Goal: Communication & Community: Answer question/provide support

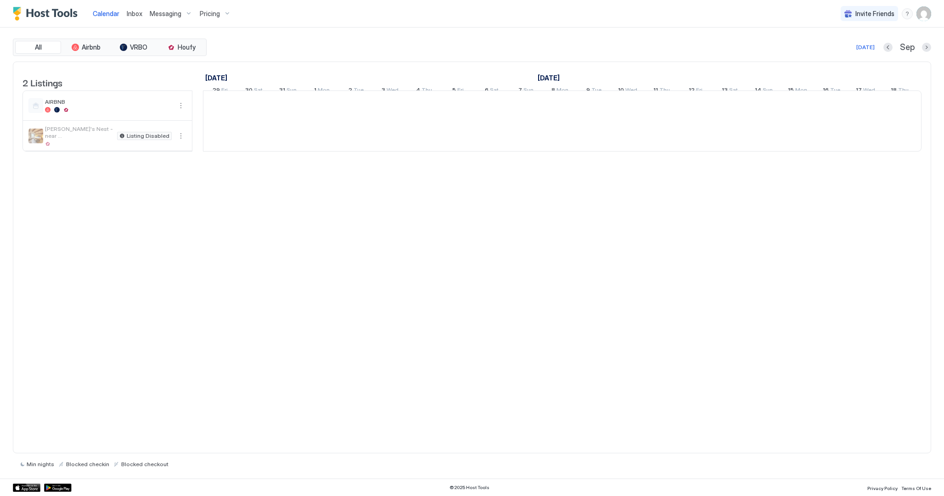
scroll to position [0, 510]
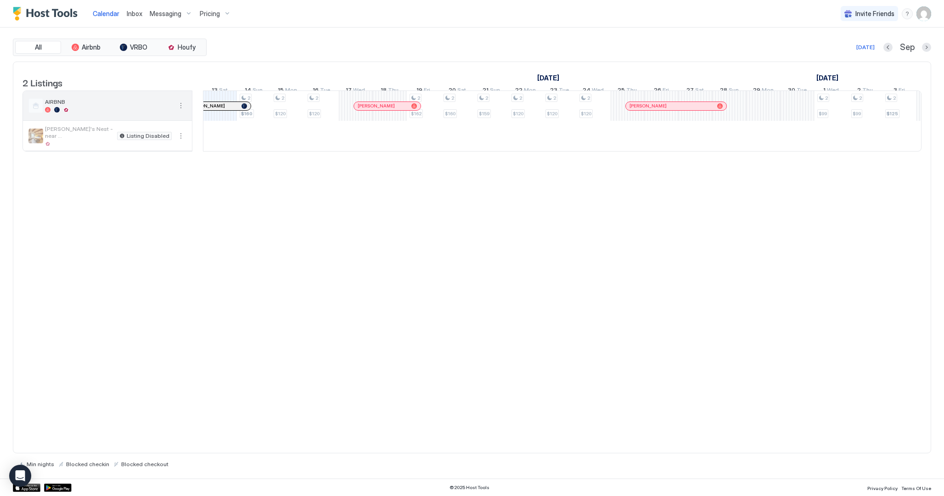
click at [135, 113] on div at bounding box center [108, 110] width 127 height 6
click at [134, 113] on div at bounding box center [108, 110] width 127 height 6
click at [211, 8] on div "Pricing" at bounding box center [215, 14] width 39 height 16
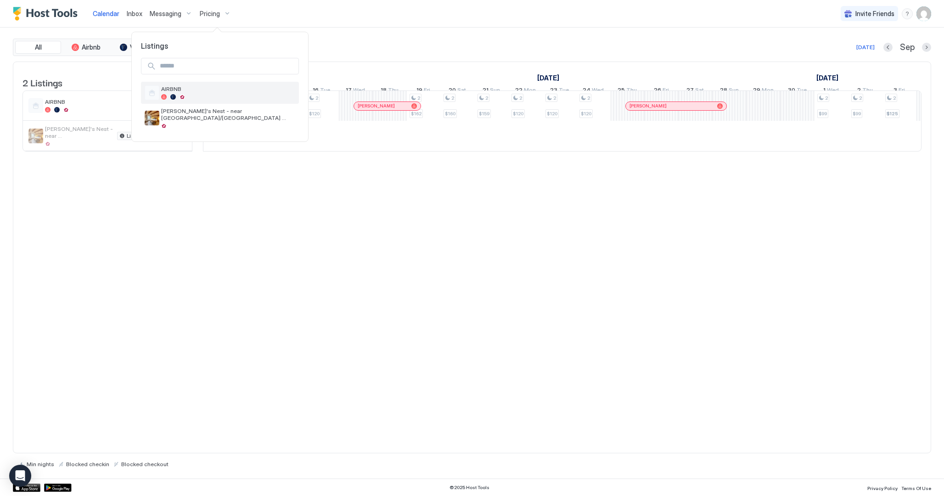
click at [213, 89] on span "AIRBNB" at bounding box center [228, 88] width 134 height 7
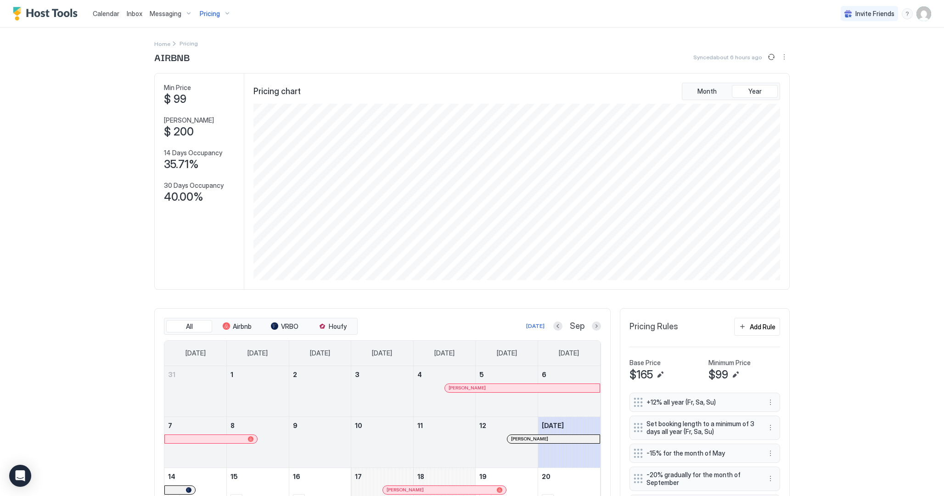
click at [158, 13] on span "Messaging" at bounding box center [166, 14] width 32 height 8
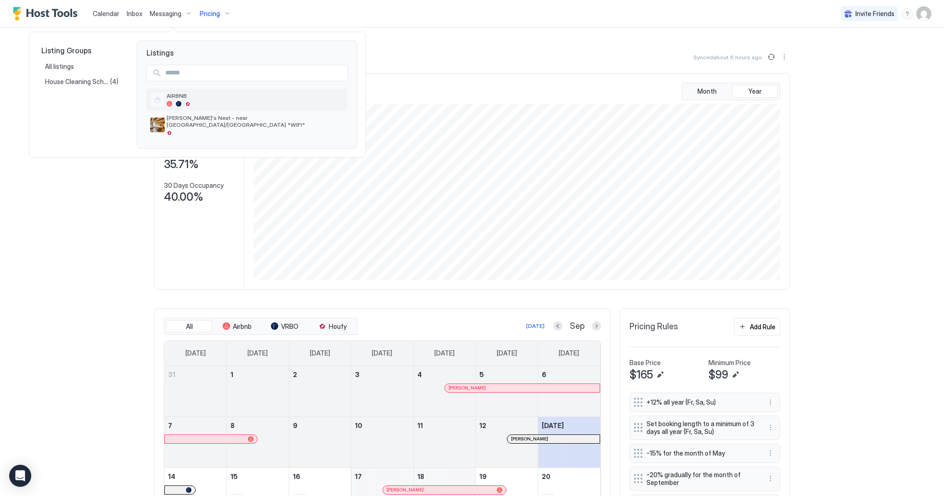
click at [180, 96] on span "AIRBNB" at bounding box center [255, 95] width 177 height 7
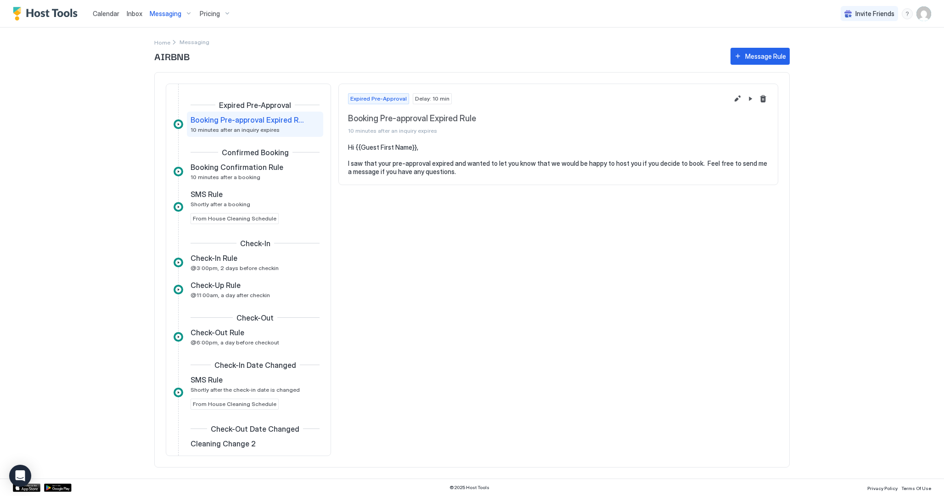
click at [141, 17] on span "Inbox" at bounding box center [135, 14] width 16 height 8
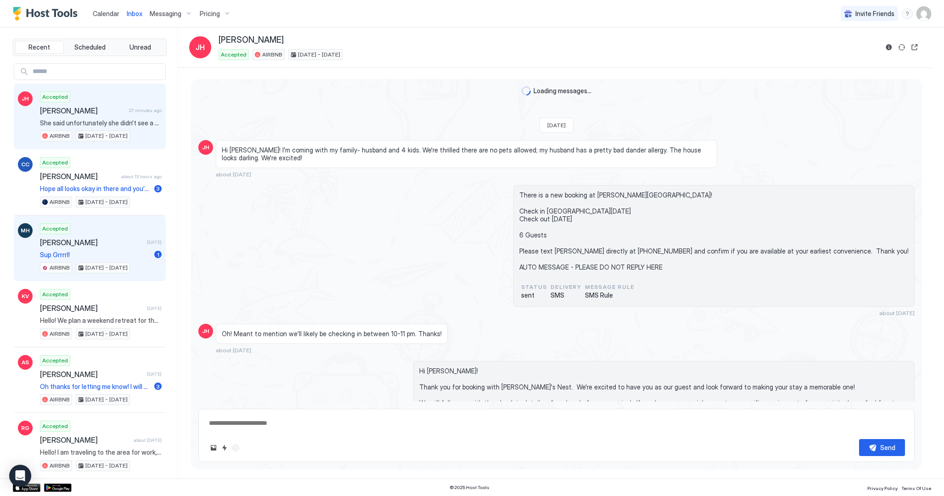
scroll to position [1371, 0]
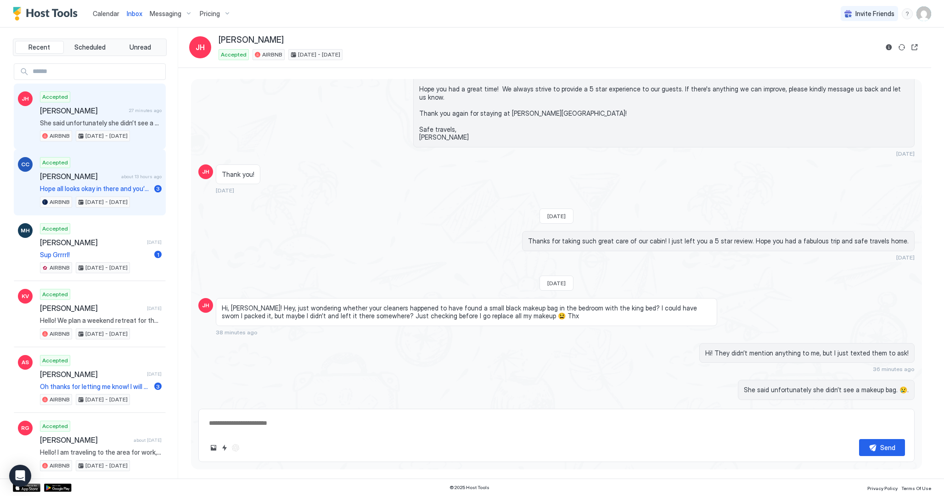
click at [112, 179] on span "[PERSON_NAME]" at bounding box center [79, 176] width 78 height 9
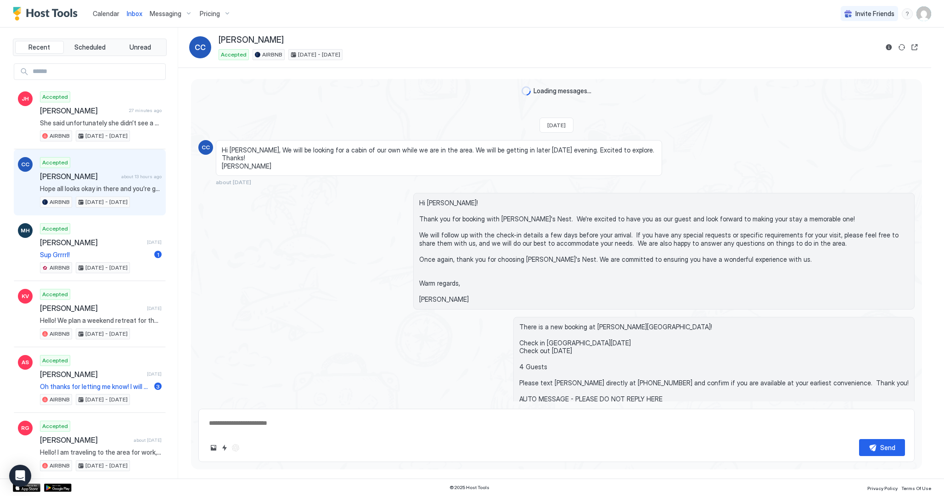
scroll to position [744, 0]
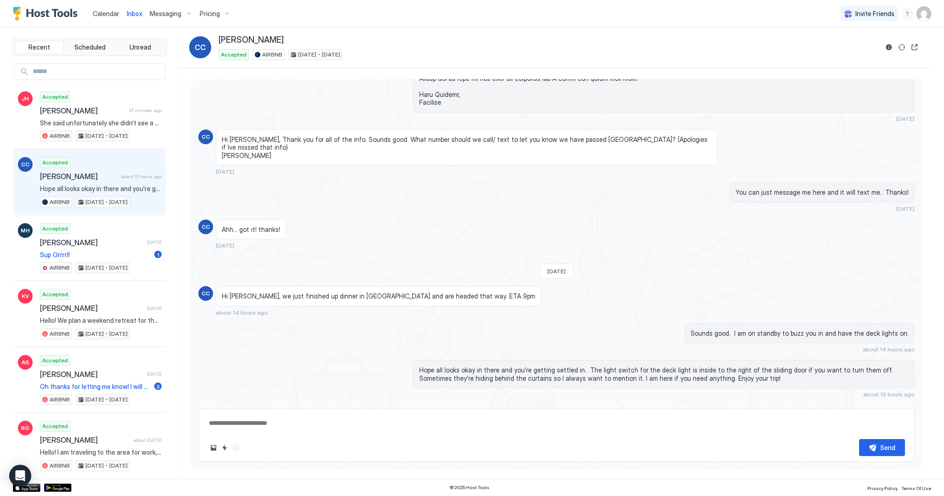
click at [909, 405] on button "Scheduled Messages" at bounding box center [871, 411] width 85 height 12
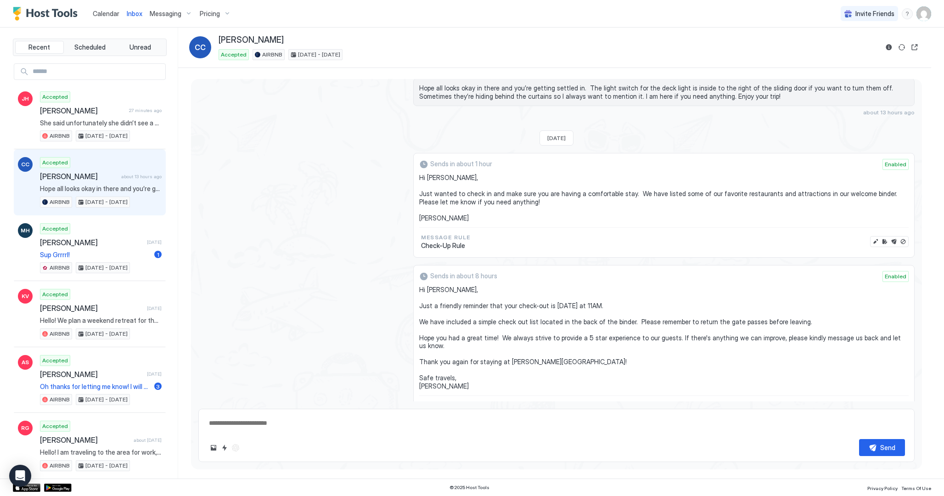
scroll to position [1005, 0]
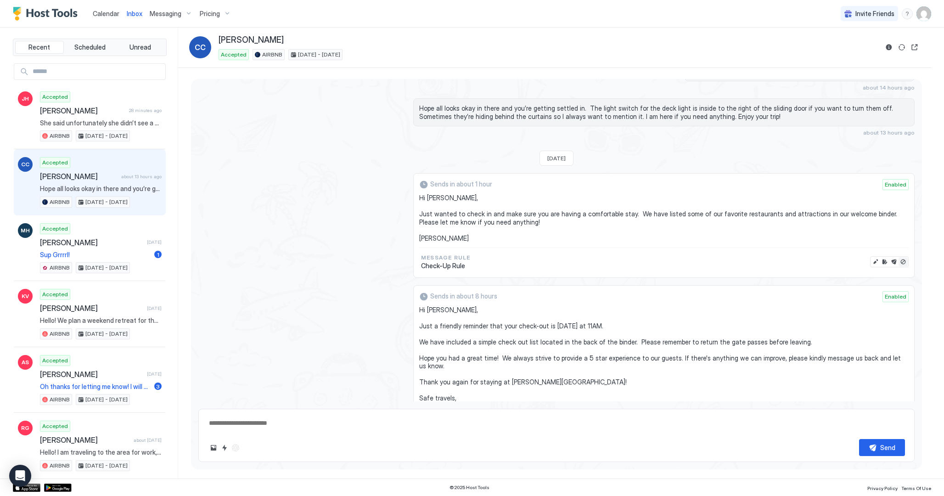
click at [902, 257] on button "Disable message" at bounding box center [903, 261] width 9 height 9
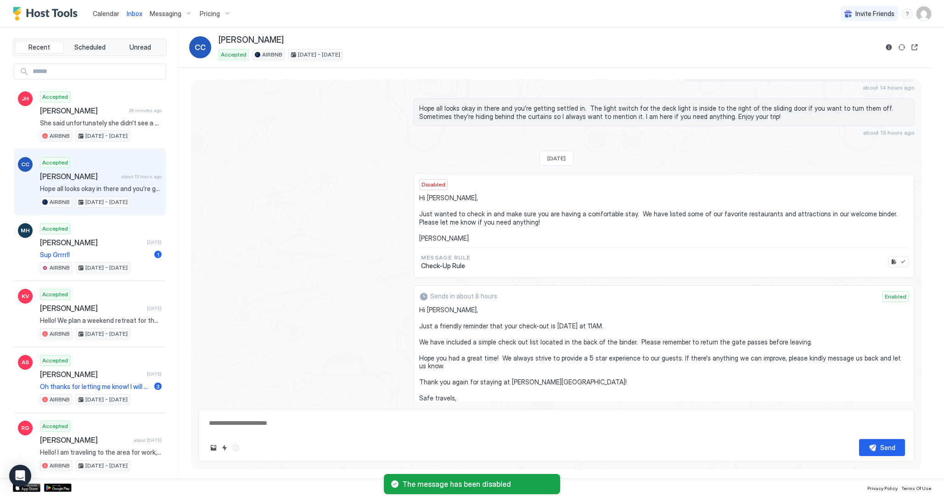
click at [404, 306] on div "Sends in about 8 hours Enabled Hi [PERSON_NAME], Just a friendly reminder that …" at bounding box center [556, 365] width 716 height 161
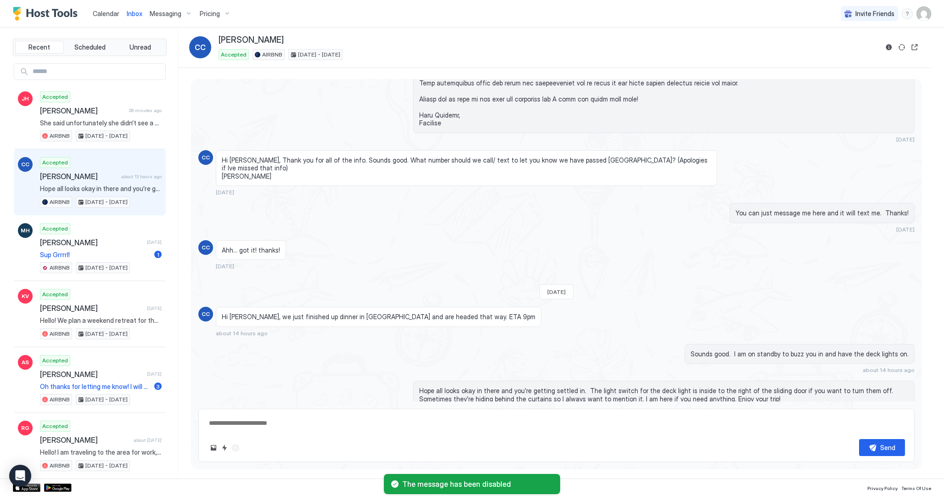
scroll to position [722, 0]
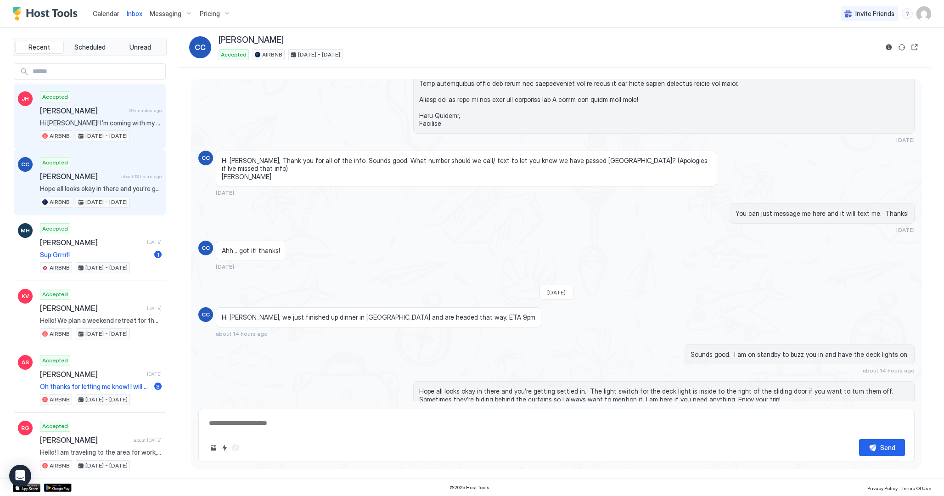
click at [95, 109] on span "[PERSON_NAME]" at bounding box center [82, 110] width 85 height 9
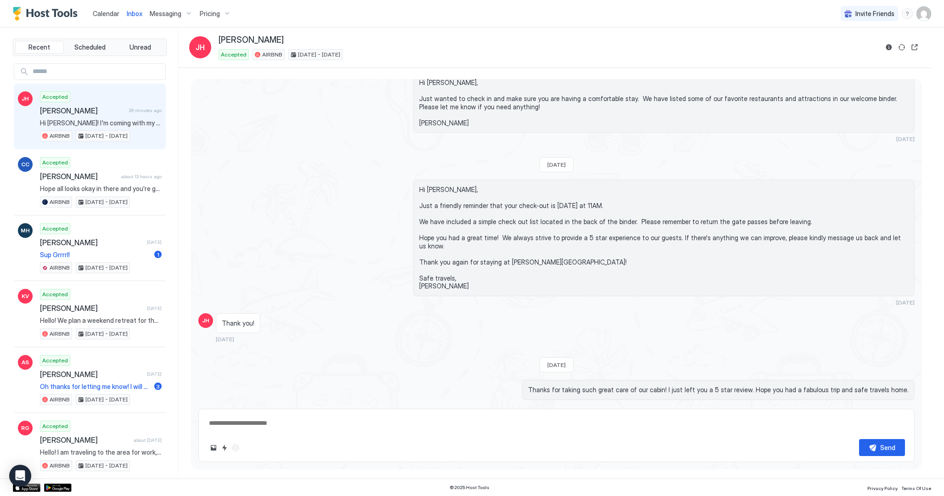
scroll to position [1371, 0]
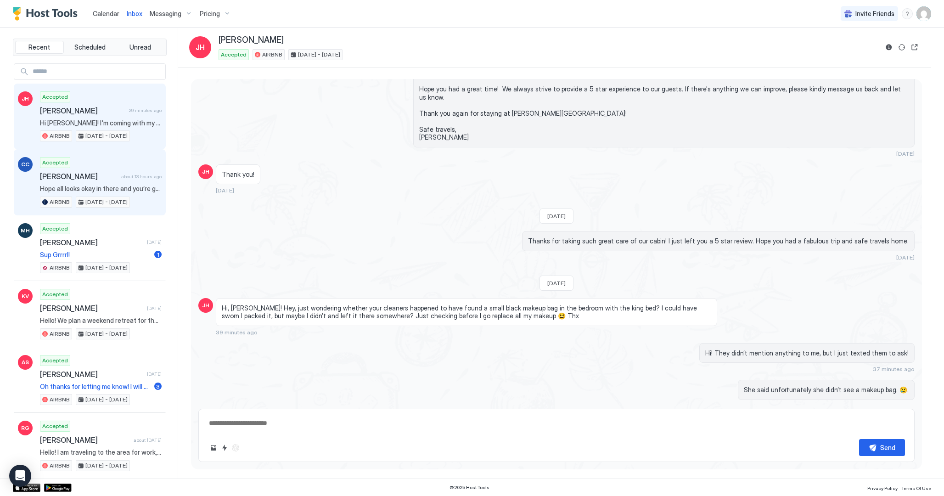
click at [112, 175] on span "[PERSON_NAME]" at bounding box center [79, 176] width 78 height 9
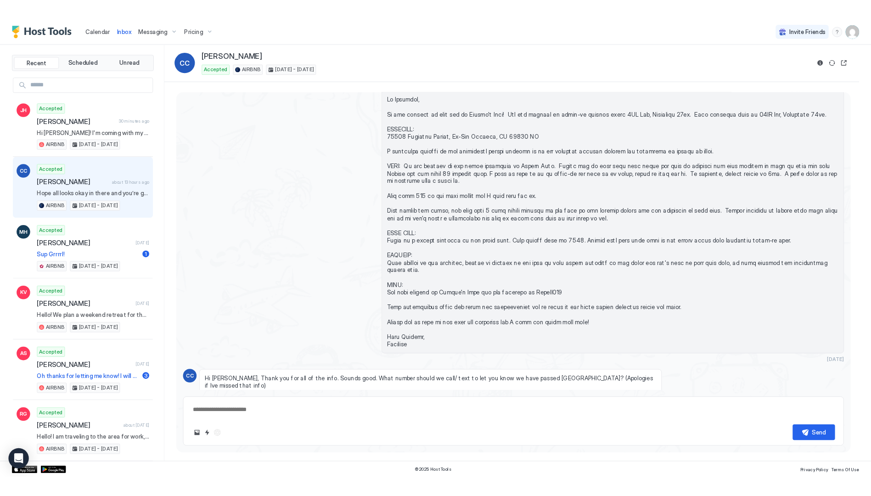
scroll to position [456, 0]
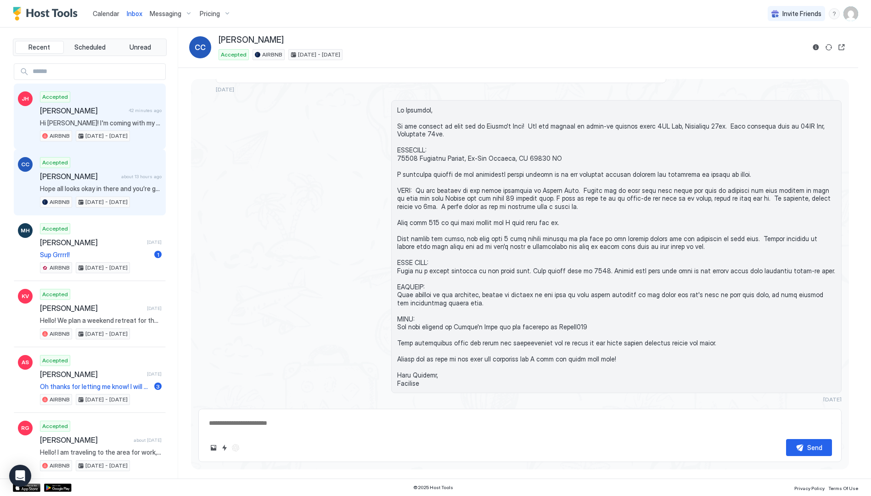
click at [142, 112] on span "42 minutes ago" at bounding box center [145, 110] width 33 height 6
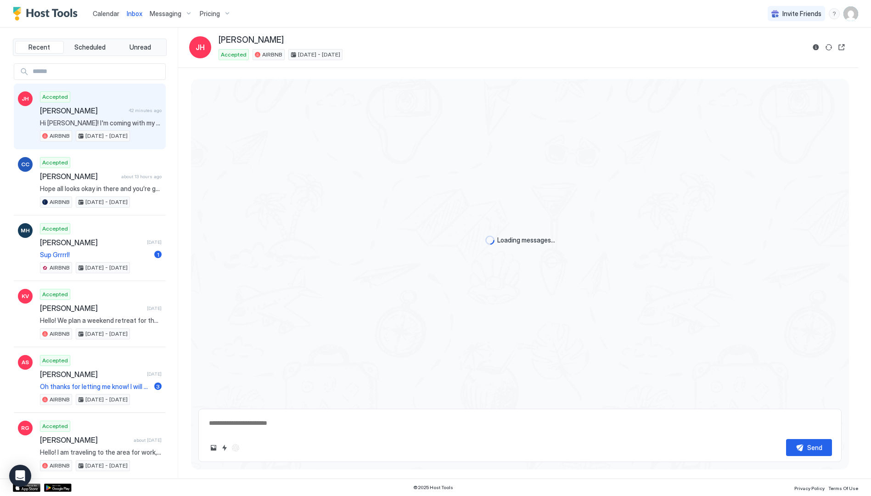
type textarea "*"
